Goal: Task Accomplishment & Management: Use online tool/utility

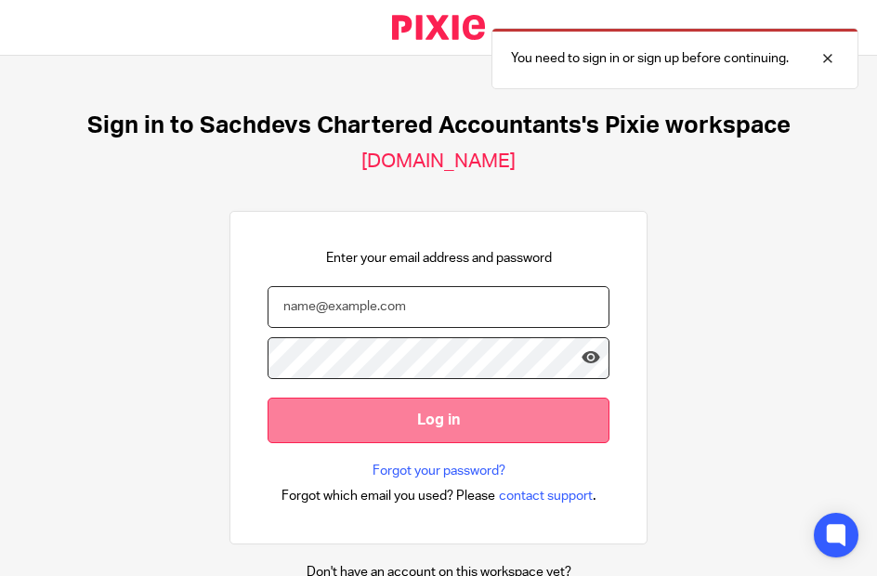
type input "[PERSON_NAME][EMAIL_ADDRESS][DOMAIN_NAME]"
click at [393, 413] on input "Log in" at bounding box center [438, 420] width 342 height 46
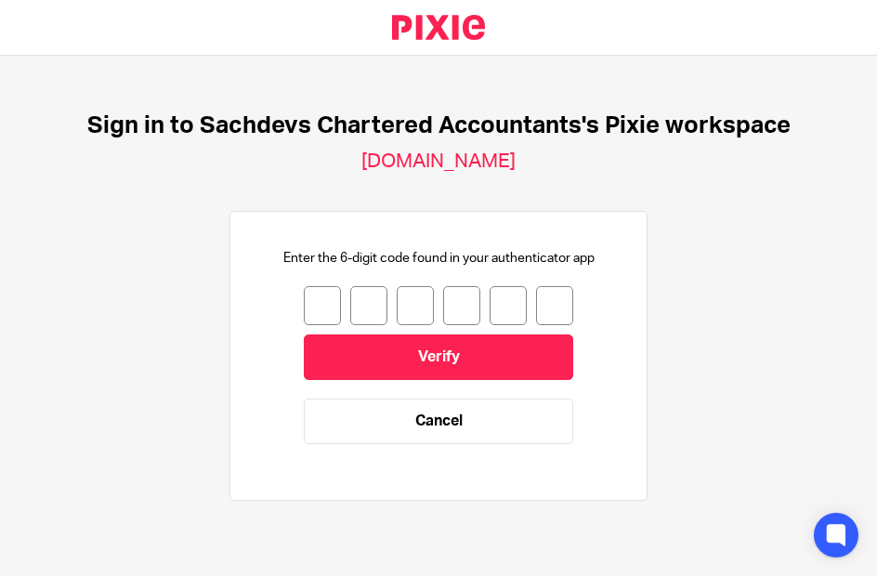
click at [307, 312] on input "number" at bounding box center [322, 305] width 37 height 39
type input "9"
type input "0"
type input "3"
type input "4"
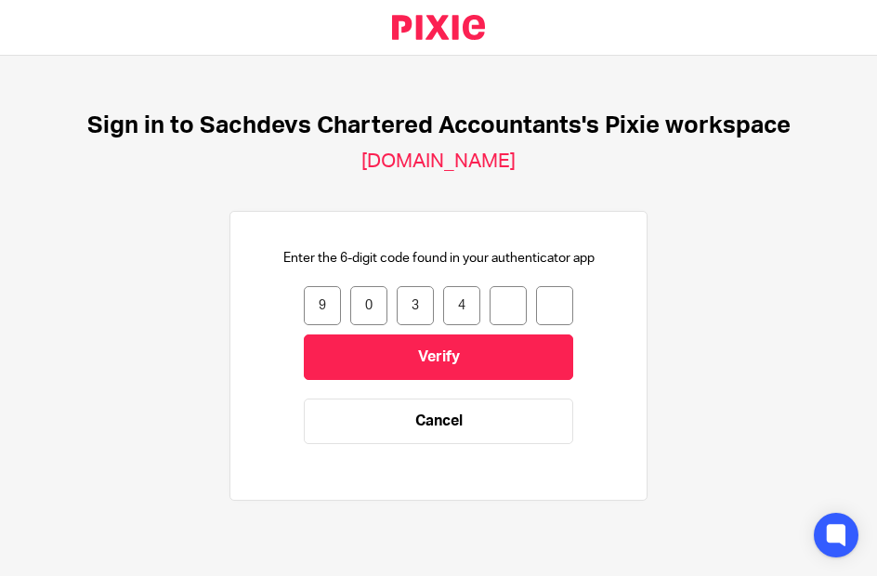
type input "3"
type input "9"
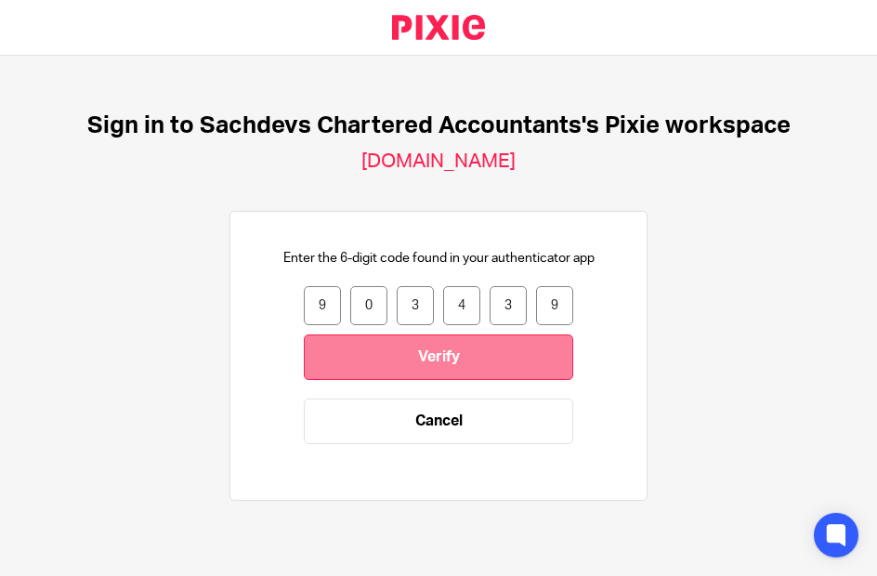
click at [419, 341] on input "Verify" at bounding box center [438, 357] width 269 height 46
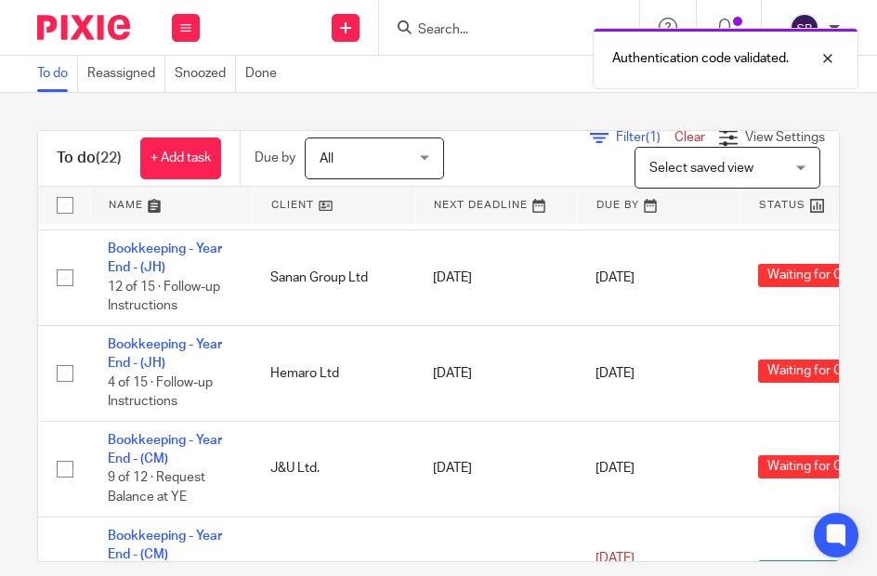
scroll to position [1393, 0]
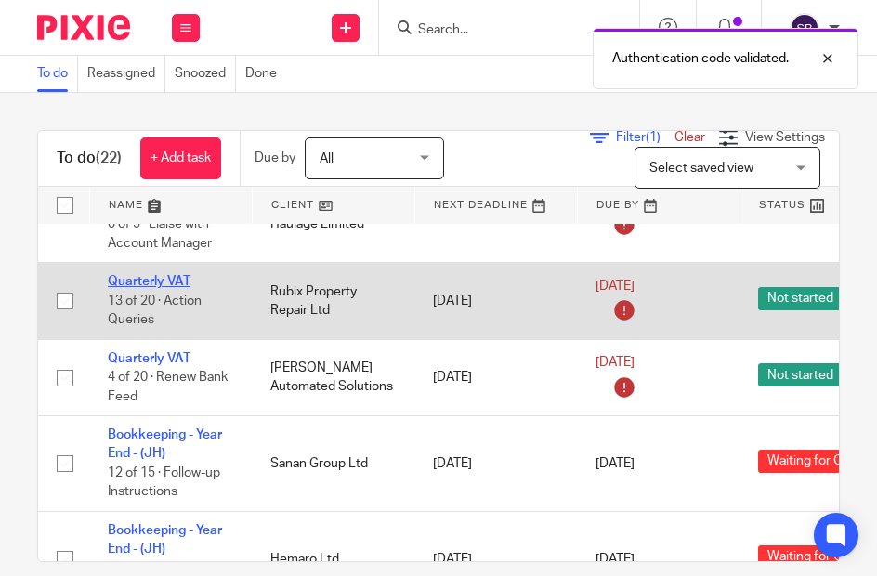
click at [157, 277] on link "Quarterly VAT" at bounding box center [149, 281] width 83 height 13
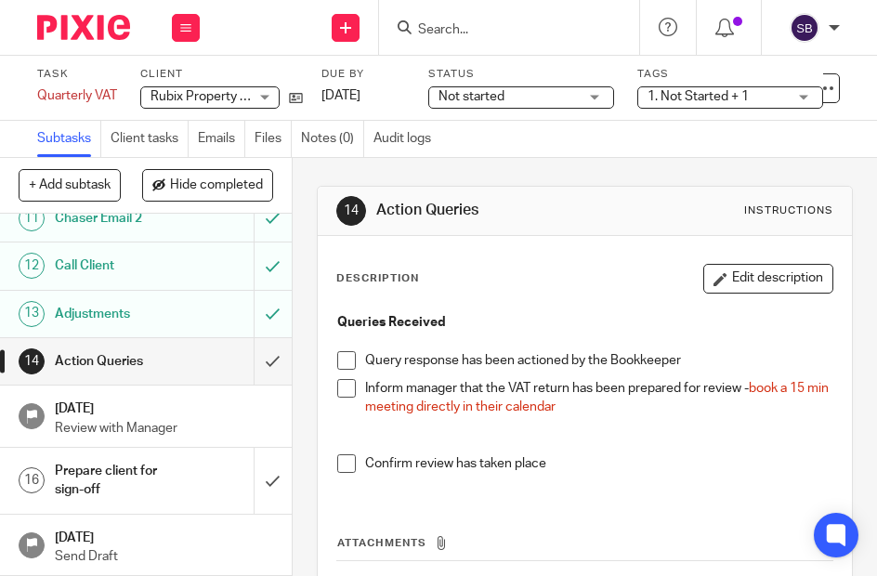
scroll to position [650, 0]
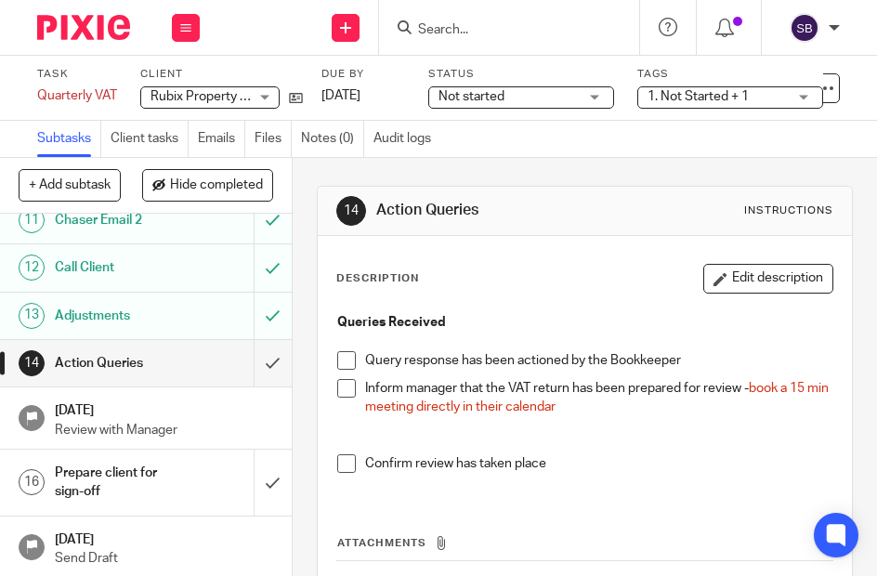
click at [341, 363] on span at bounding box center [346, 360] width 19 height 19
